Goal: Task Accomplishment & Management: Manage account settings

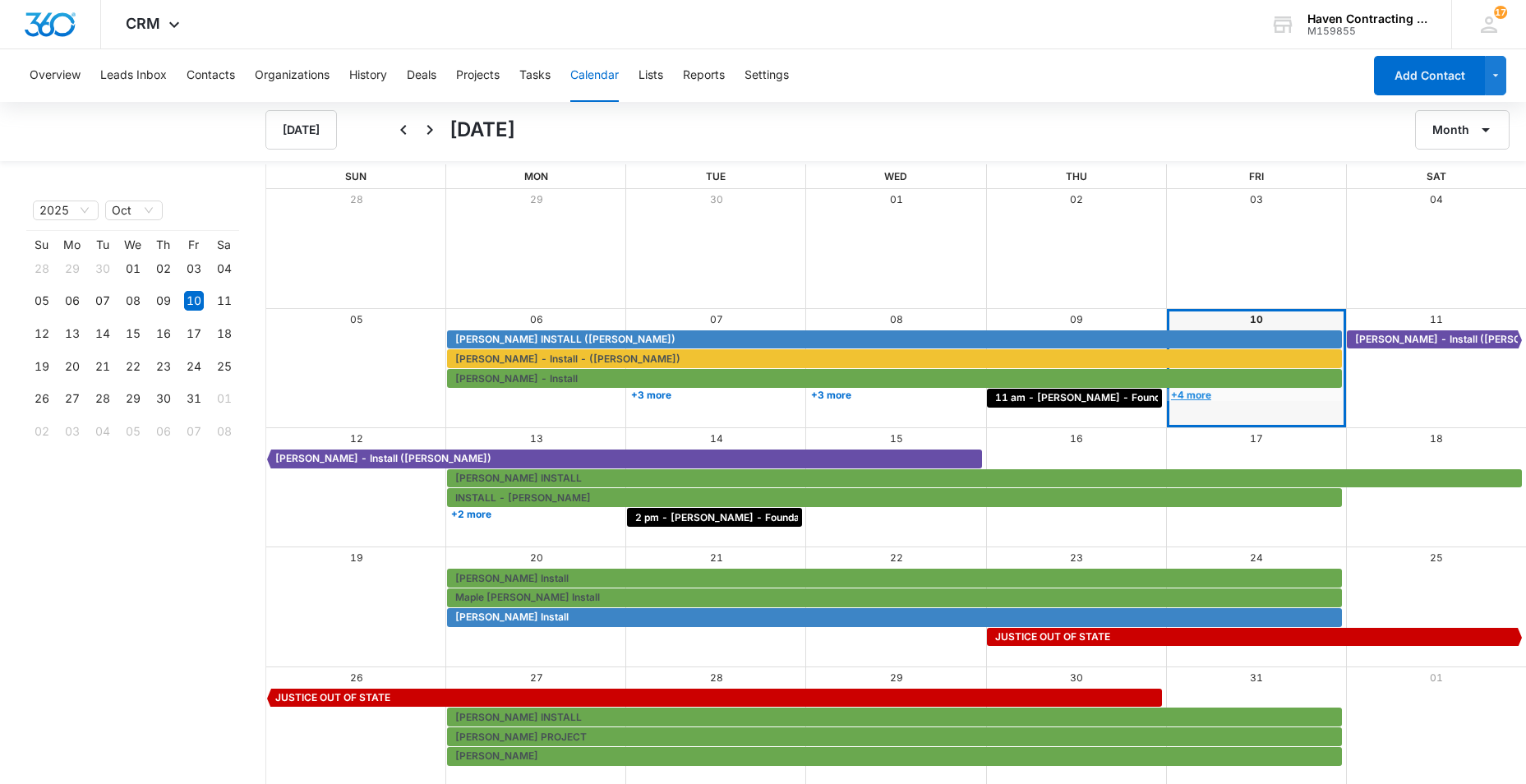
click at [1200, 392] on link "+4 more" at bounding box center [1255, 394] width 175 height 12
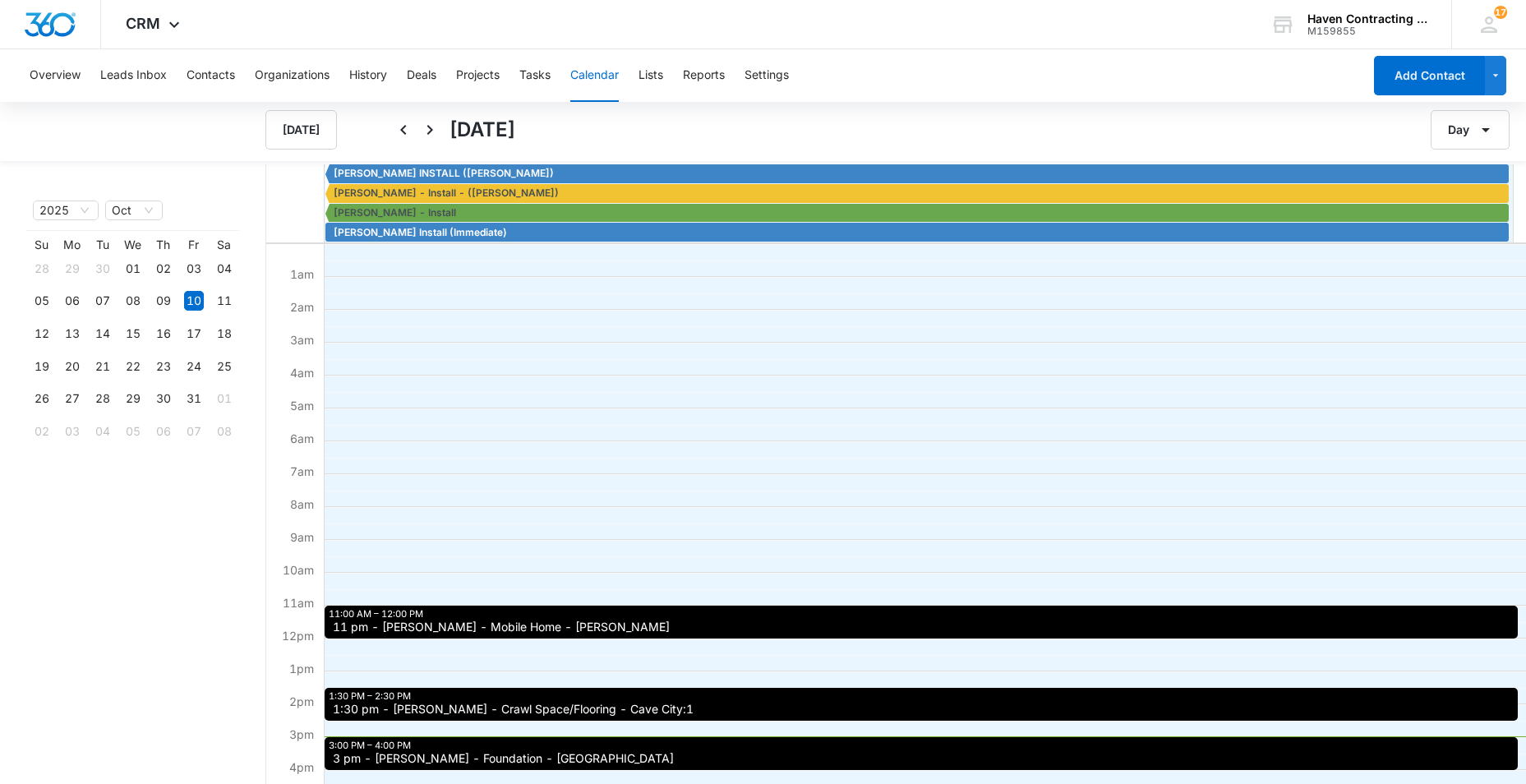
click at [407, 757] on span "3 pm - [PERSON_NAME] - Foundation - [GEOGRAPHIC_DATA]" at bounding box center [503, 758] width 341 height 11
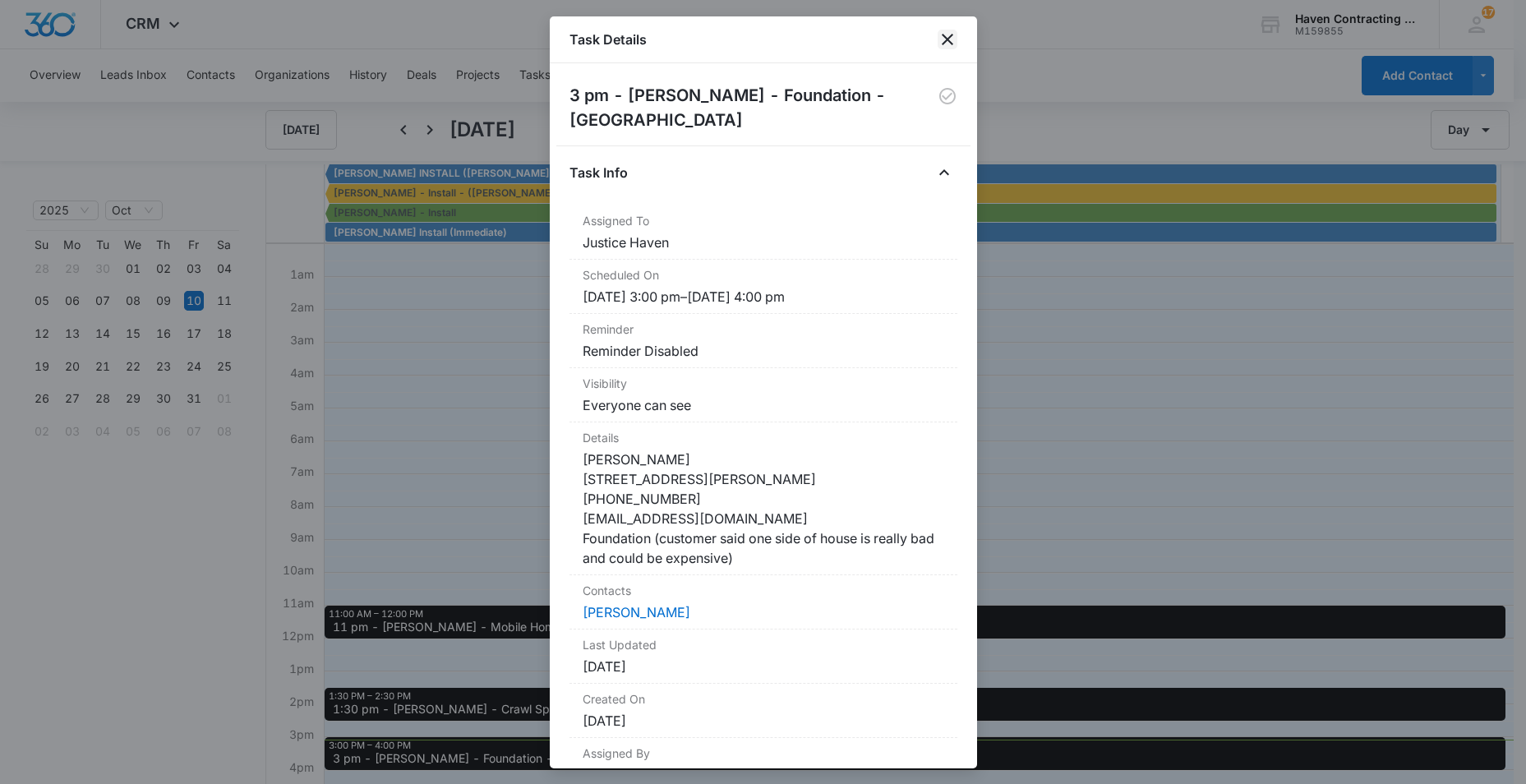
click at [948, 37] on icon "close" at bounding box center [947, 39] width 19 height 19
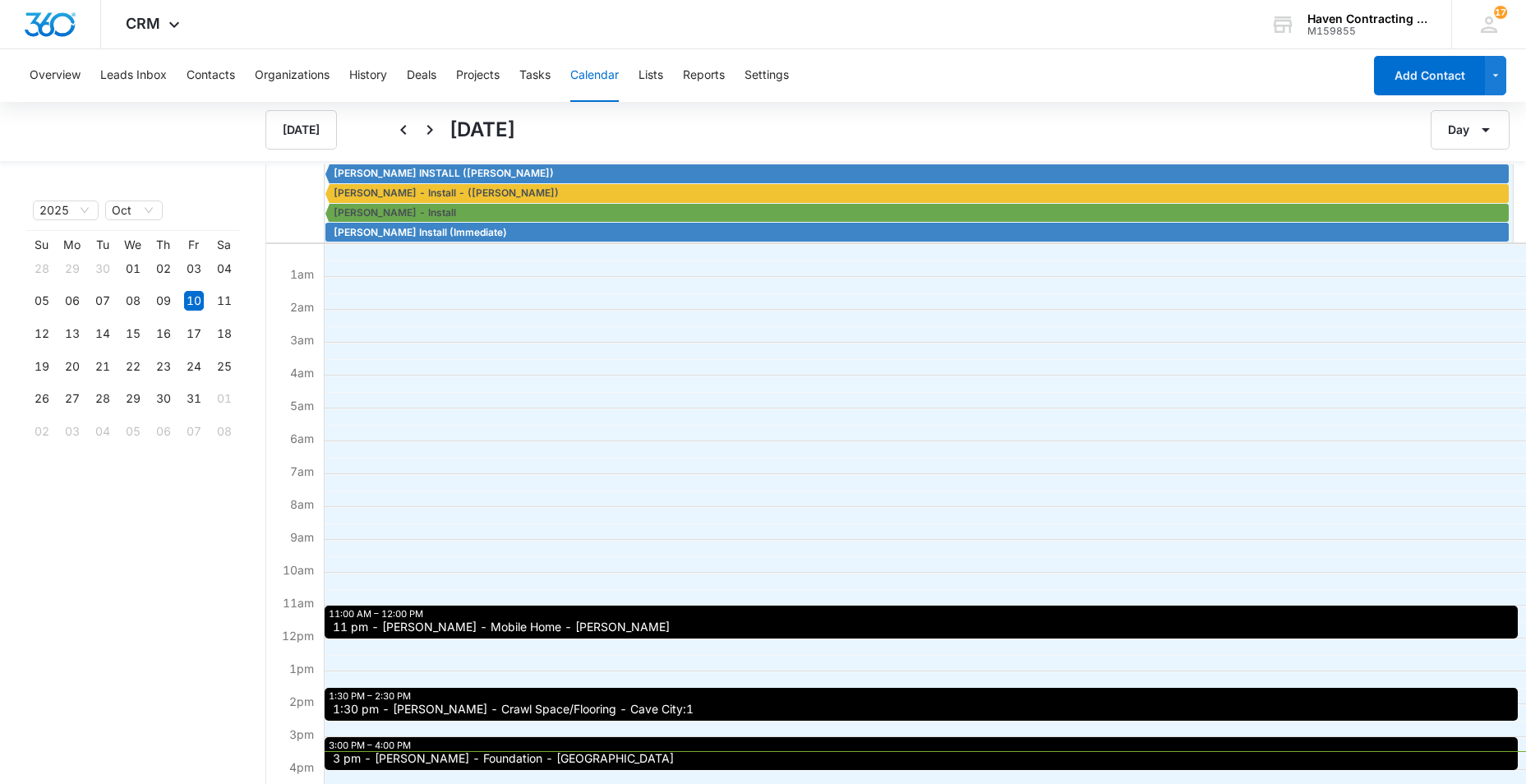
click at [460, 711] on span "1:30 pm - [PERSON_NAME] - Crawl Space/Flooring - Cave City:1" at bounding box center [513, 709] width 361 height 11
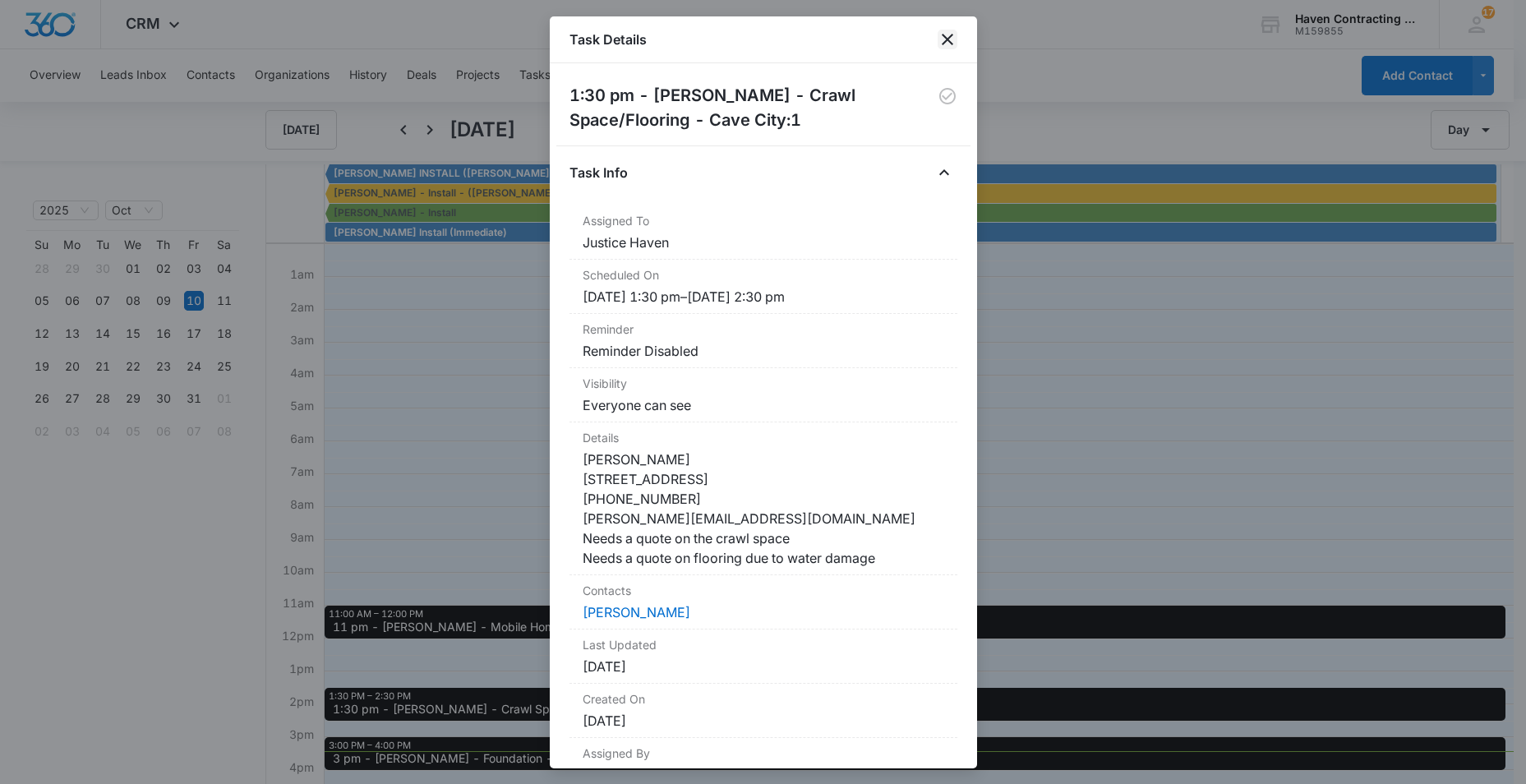
click at [953, 38] on icon "close" at bounding box center [947, 39] width 19 height 19
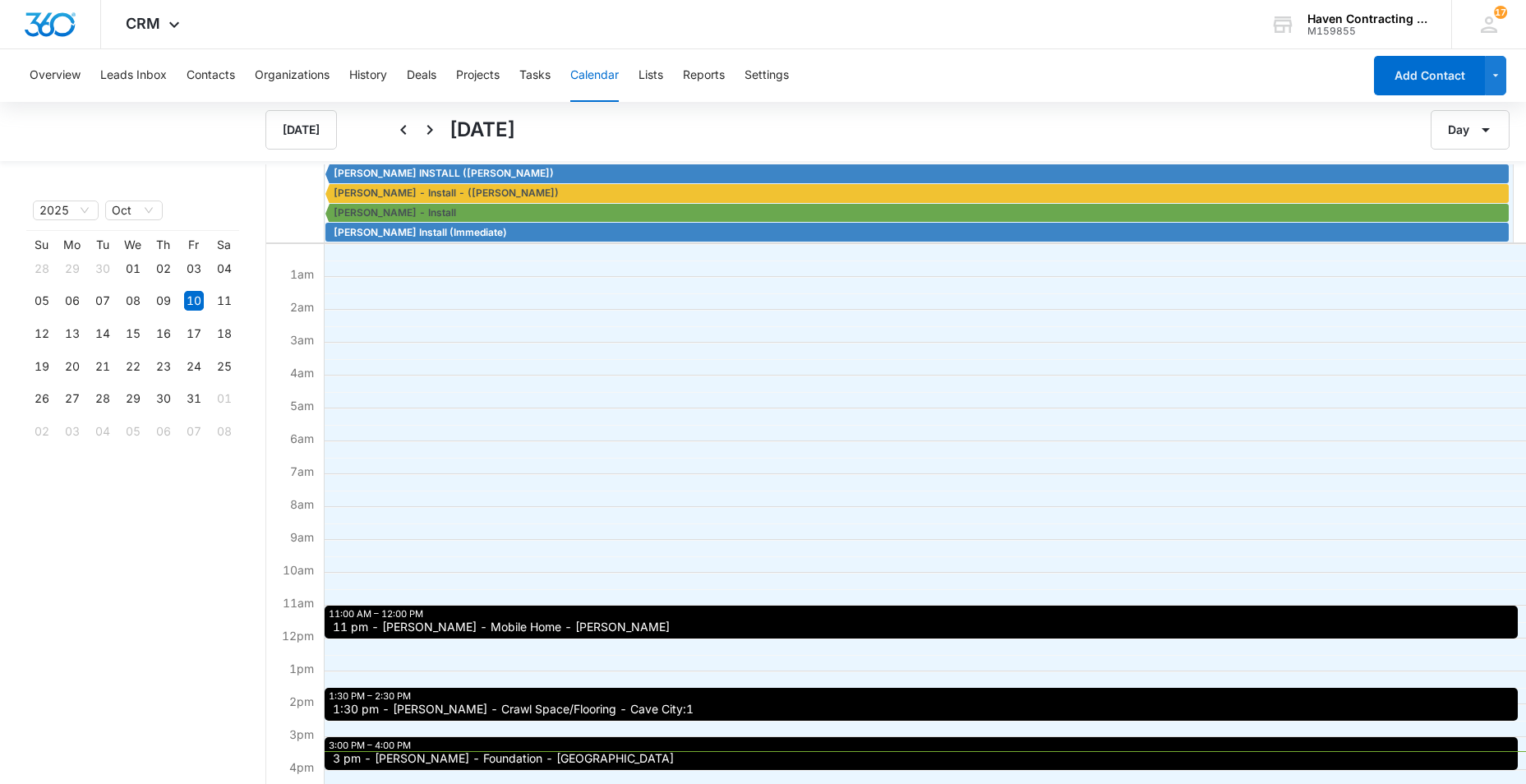
click at [592, 80] on button "Calendar" at bounding box center [594, 76] width 49 height 53
click at [538, 79] on button "Tasks" at bounding box center [535, 76] width 31 height 53
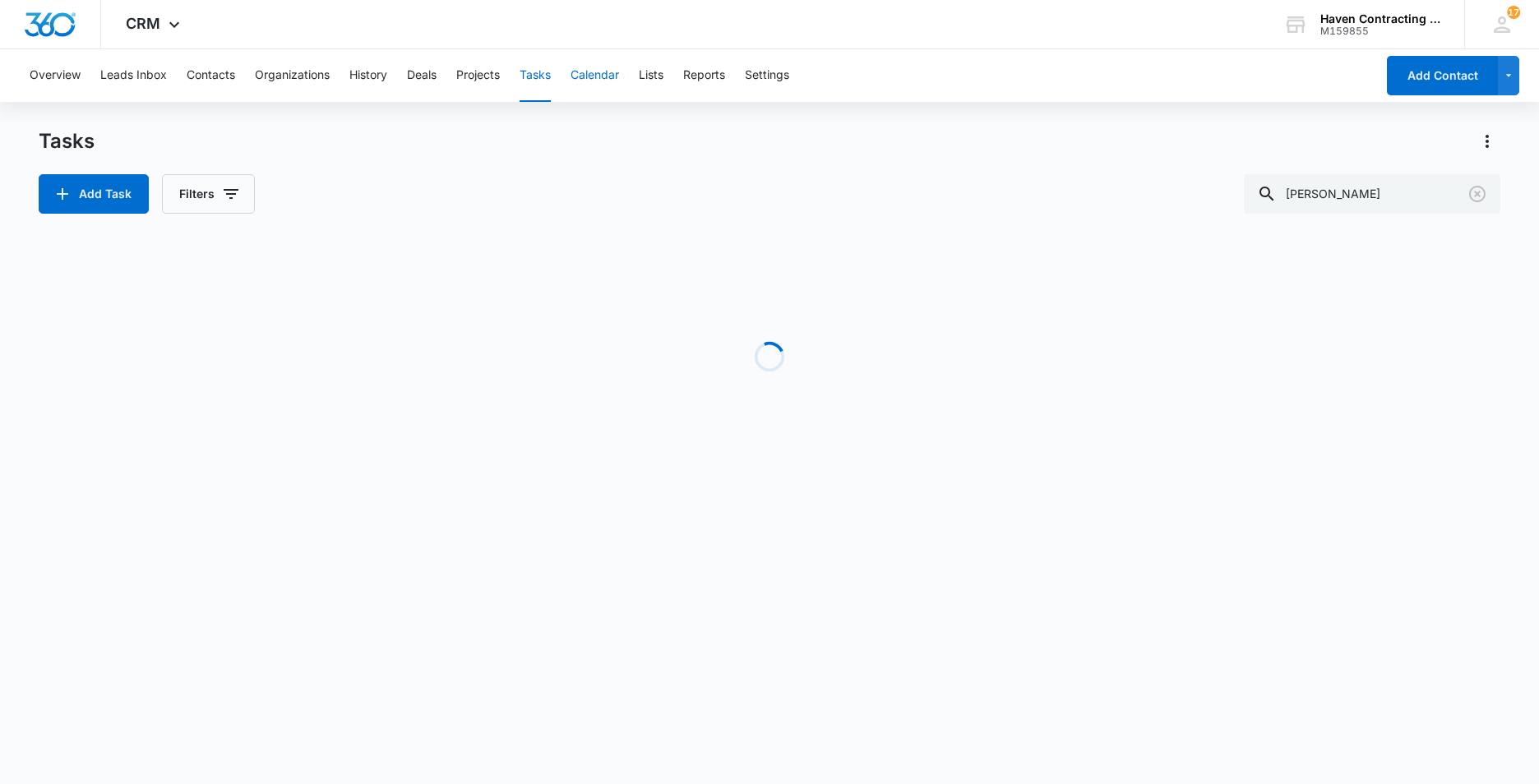
click at [596, 79] on button "Calendar" at bounding box center [594, 76] width 49 height 53
